Goal: Information Seeking & Learning: Understand process/instructions

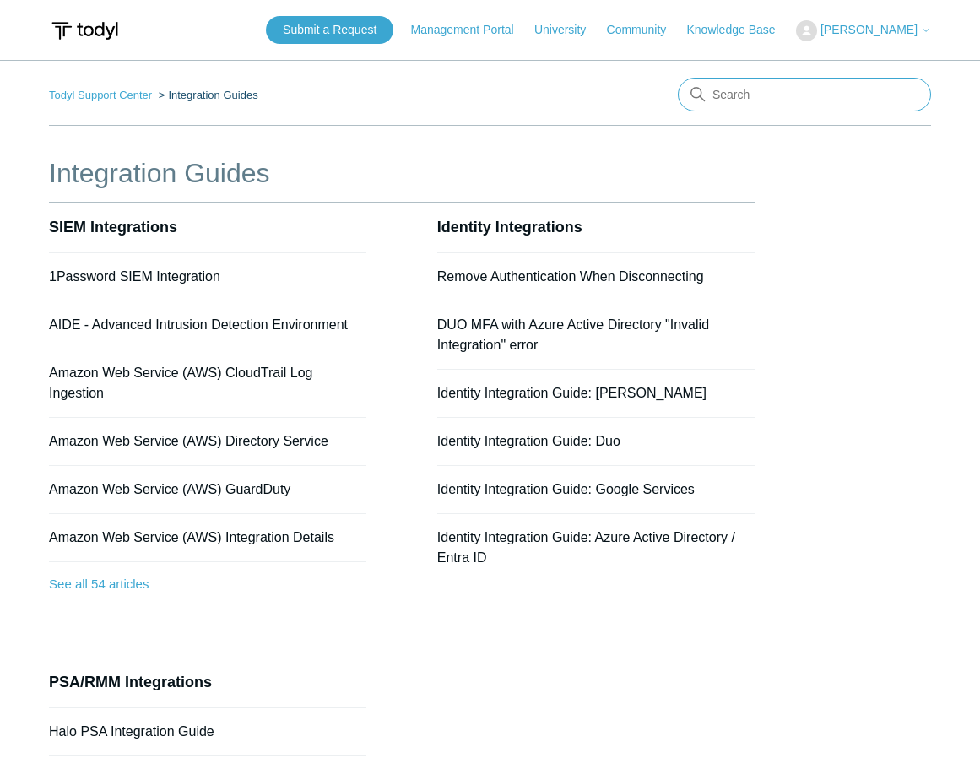
click at [729, 100] on input "Search" at bounding box center [804, 95] width 253 height 34
type input "macos"
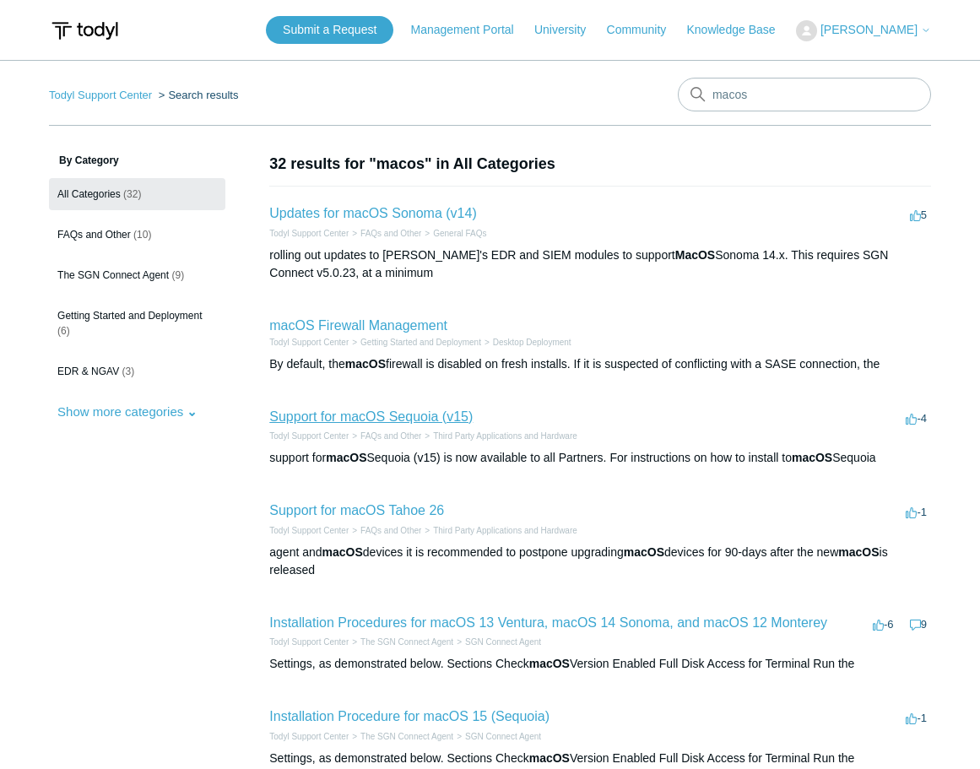
click at [448, 419] on link "Support for macOS Sequoia (v15)" at bounding box center [371, 417] width 204 height 14
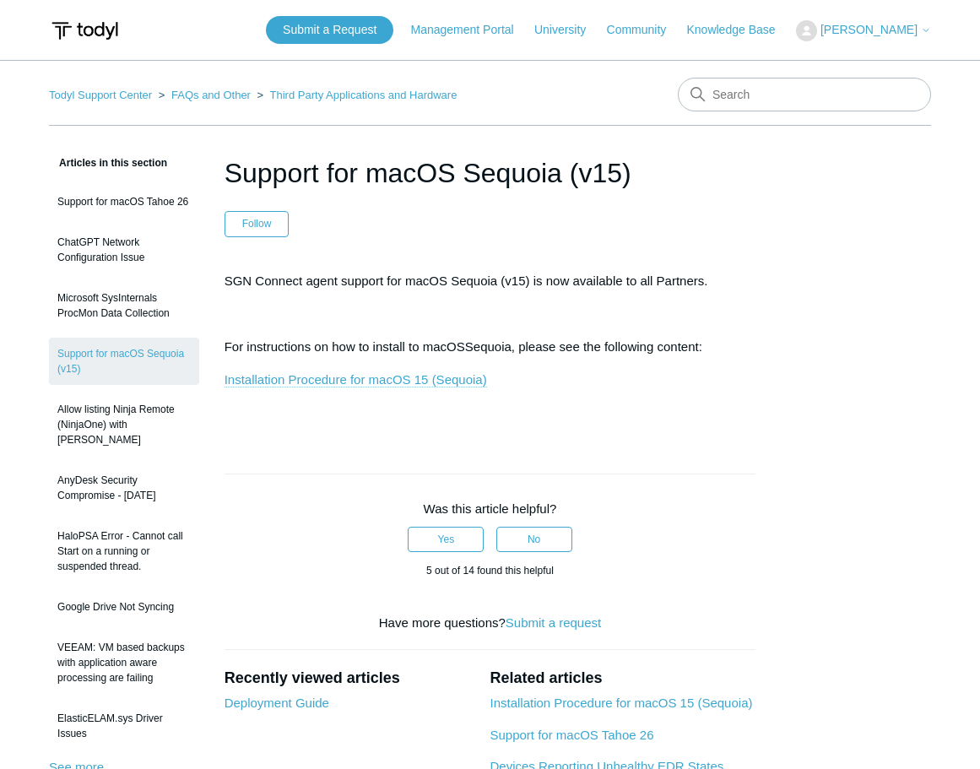
click at [412, 377] on link "Installation Procedure for macOS 15 (Sequoia)" at bounding box center [356, 379] width 263 height 15
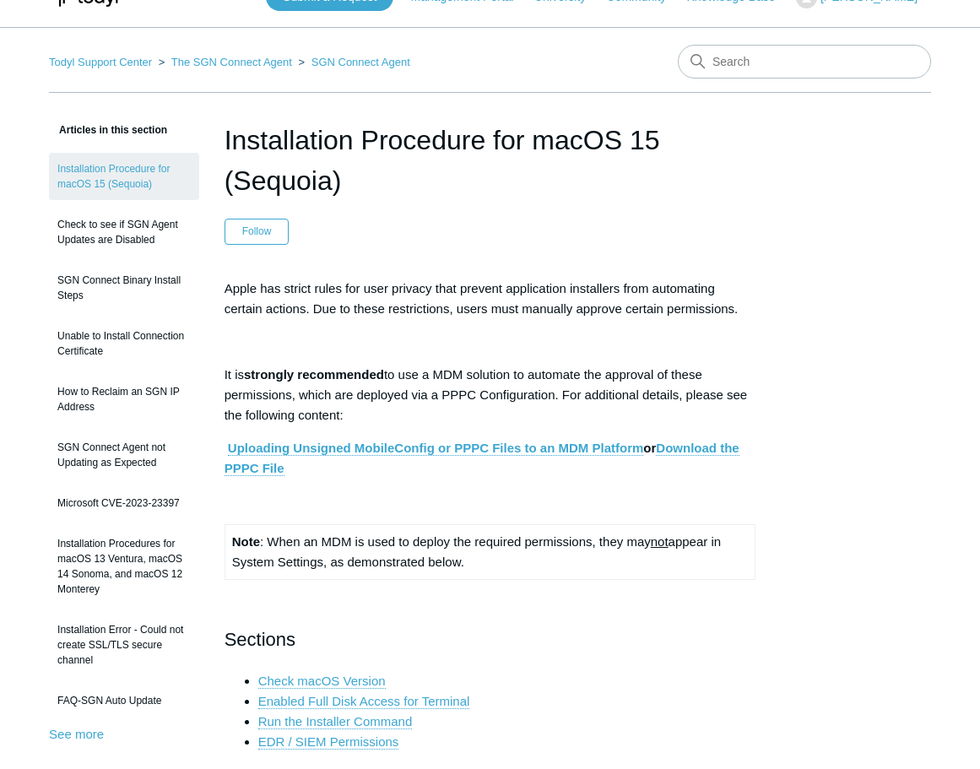
scroll to position [229, 0]
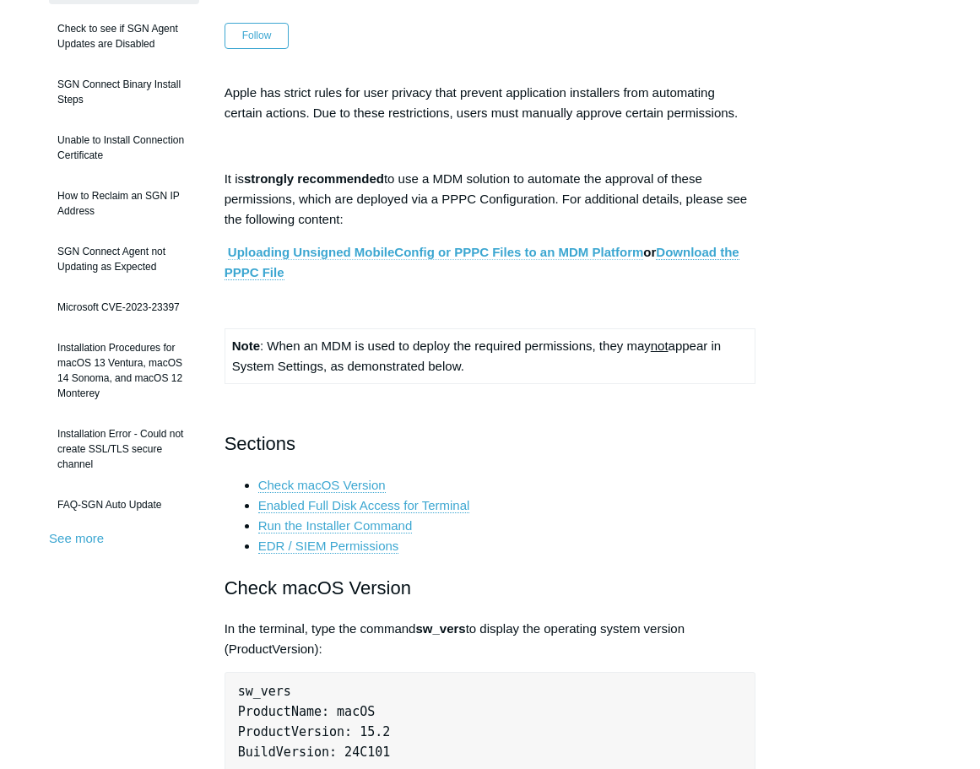
click at [468, 251] on link "Uploading Unsigned MobileConfig or PPPC Files to an MDM Platform" at bounding box center [436, 252] width 416 height 15
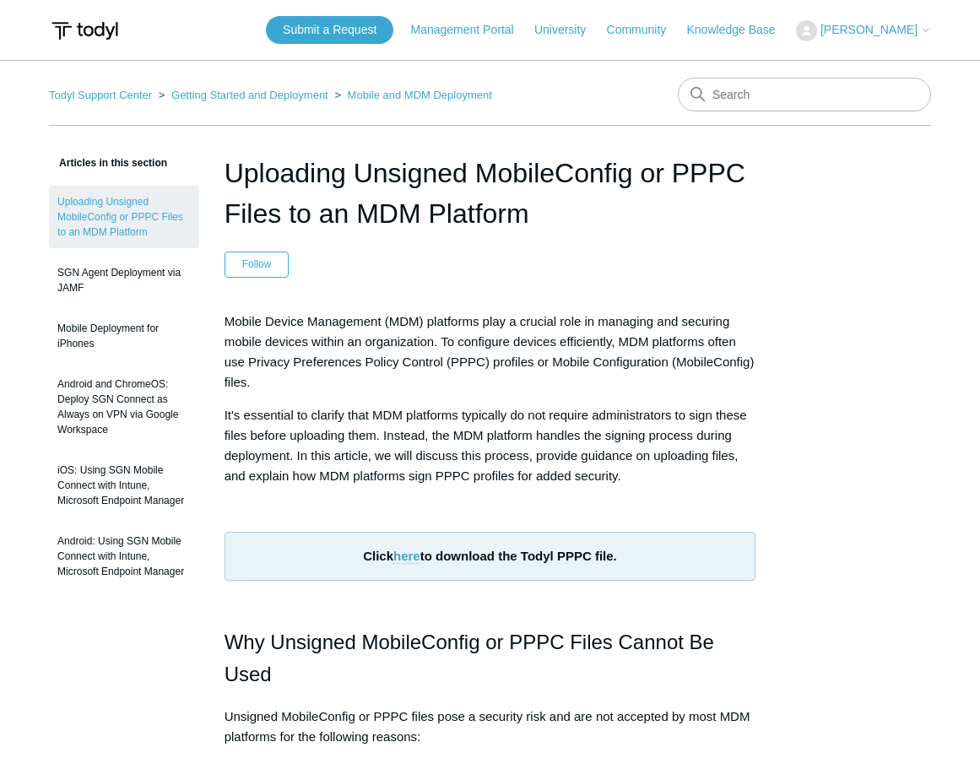
click at [405, 558] on link "here" at bounding box center [407, 556] width 27 height 15
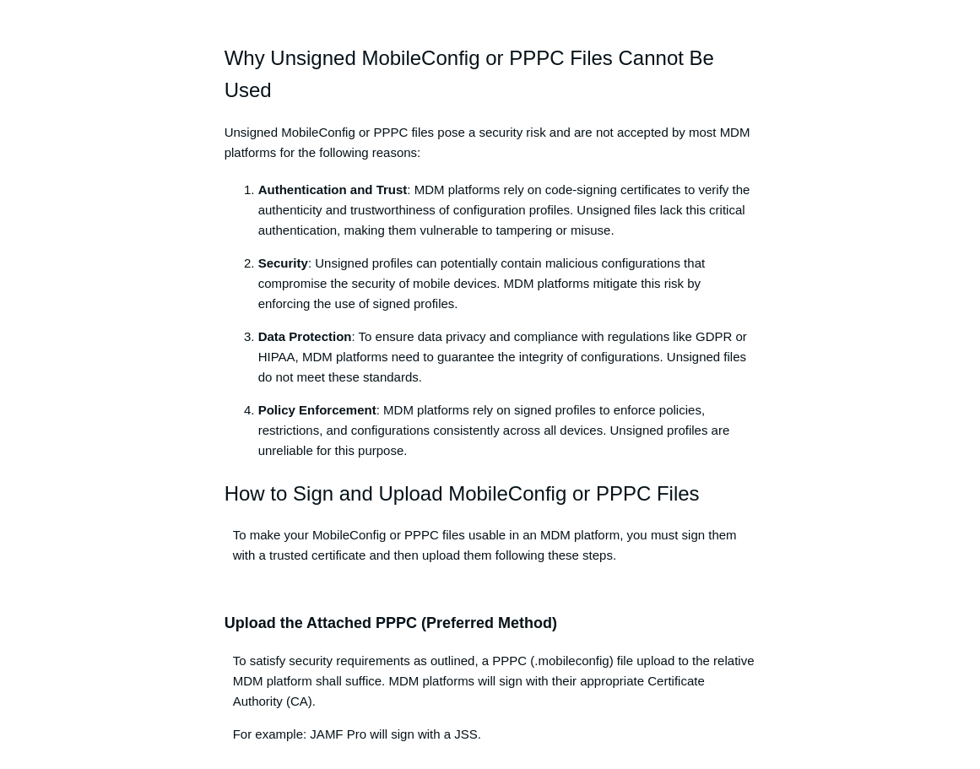
scroll to position [671, 0]
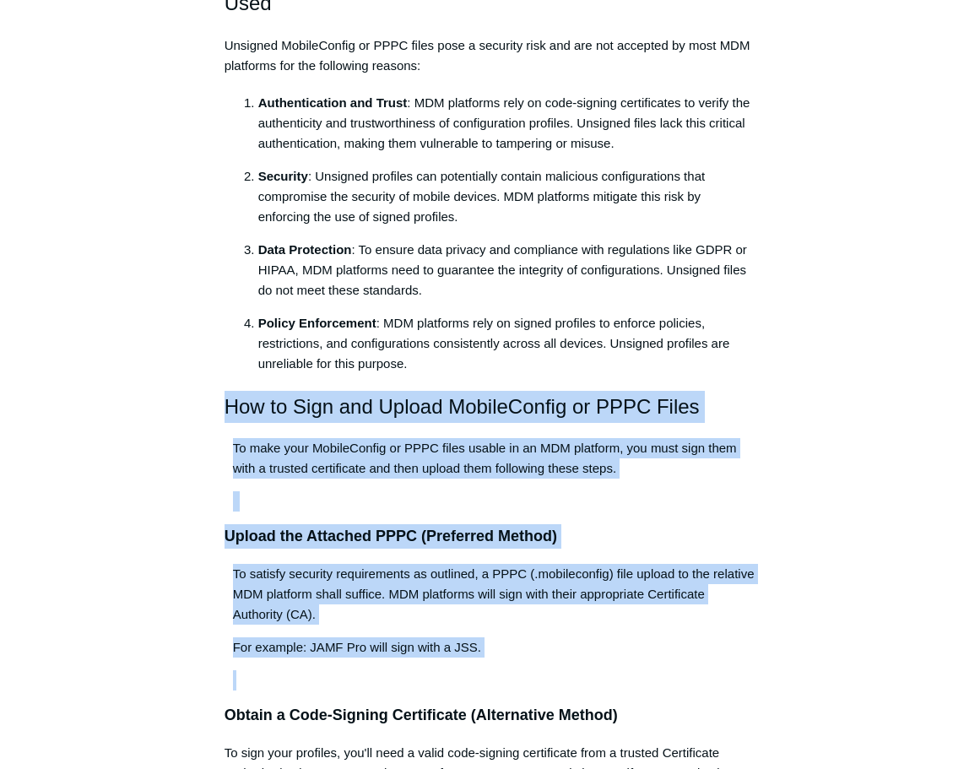
drag, startPoint x: 224, startPoint y: 410, endPoint x: 613, endPoint y: 683, distance: 475.4
click at [613, 683] on div "Mobile Device Management (MDM) platforms play a crucial role in managing and se…" at bounding box center [491, 729] width 532 height 2178
click at [524, 672] on p at bounding box center [491, 681] width 532 height 20
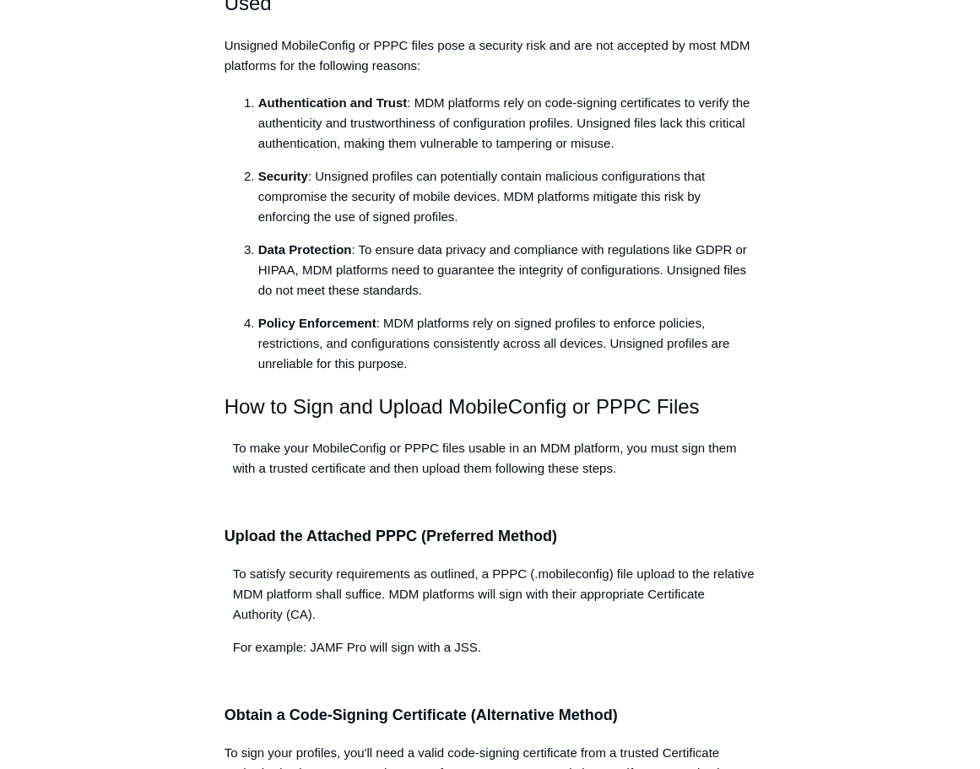
drag, startPoint x: 505, startPoint y: 654, endPoint x: 215, endPoint y: 411, distance: 378.3
drag, startPoint x: 225, startPoint y: 410, endPoint x: 492, endPoint y: 655, distance: 362.8
click at [492, 655] on div "Mobile Device Management (MDM) platforms play a crucial role in managing and se…" at bounding box center [491, 729] width 532 height 2178
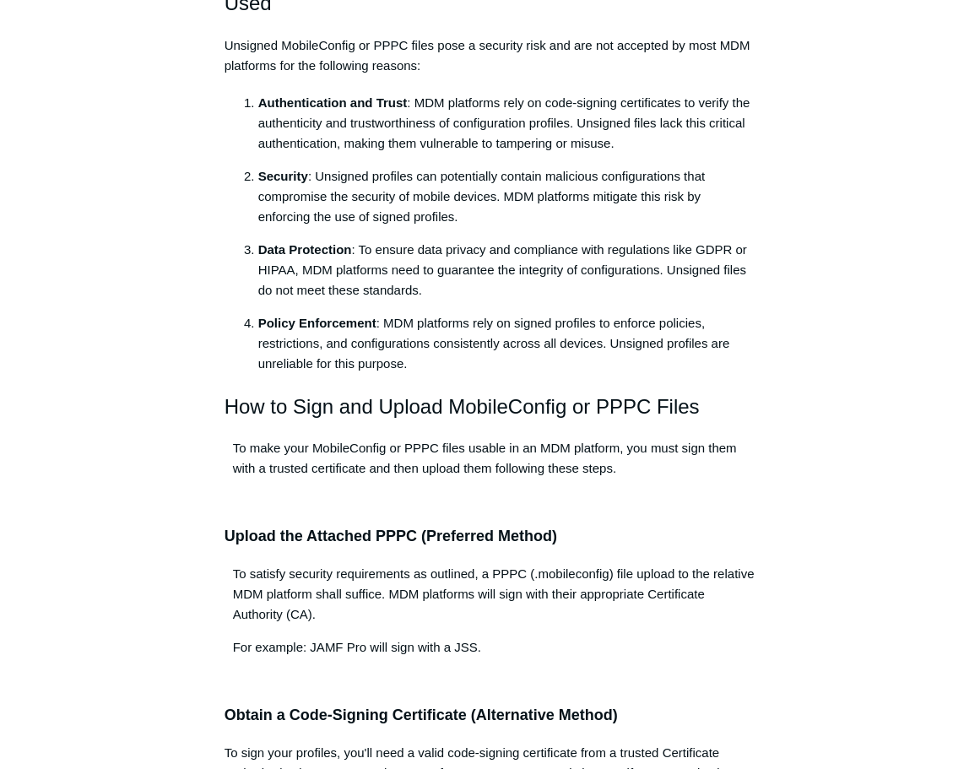
click at [490, 655] on p "For example: JAMF Pro will sign with a JSS." at bounding box center [491, 648] width 532 height 20
drag, startPoint x: 488, startPoint y: 652, endPoint x: 220, endPoint y: 415, distance: 357.8
drag, startPoint x: 222, startPoint y: 409, endPoint x: 491, endPoint y: 653, distance: 362.9
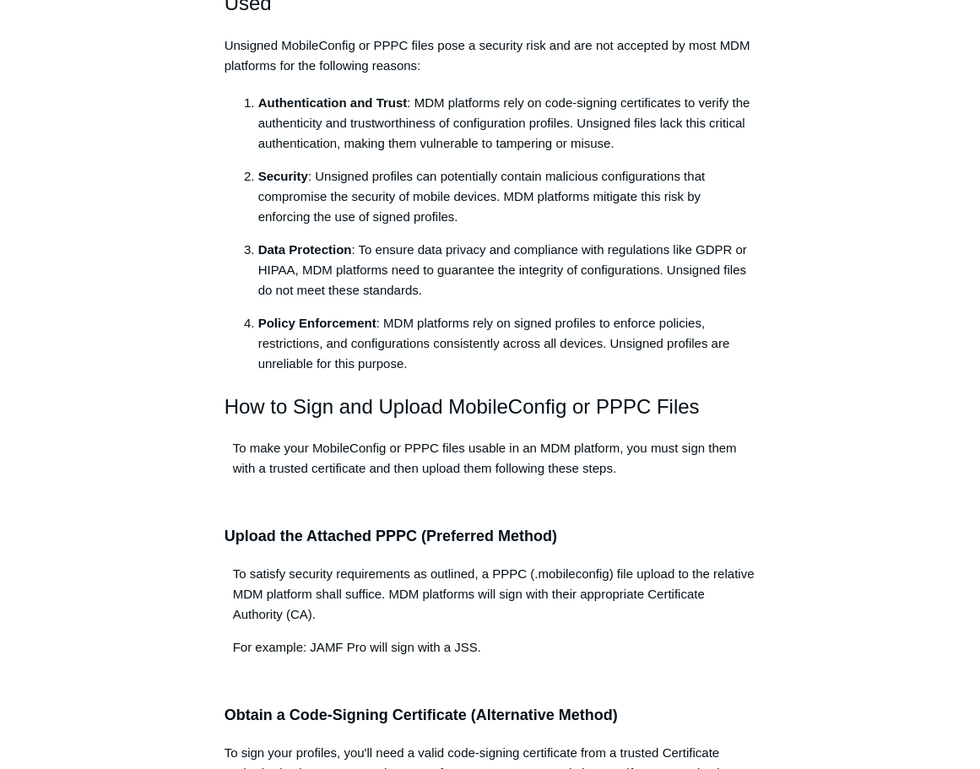
click at [490, 655] on p "For example: JAMF Pro will sign with a JSS." at bounding box center [491, 648] width 532 height 20
